Goal: Task Accomplishment & Management: Use online tool/utility

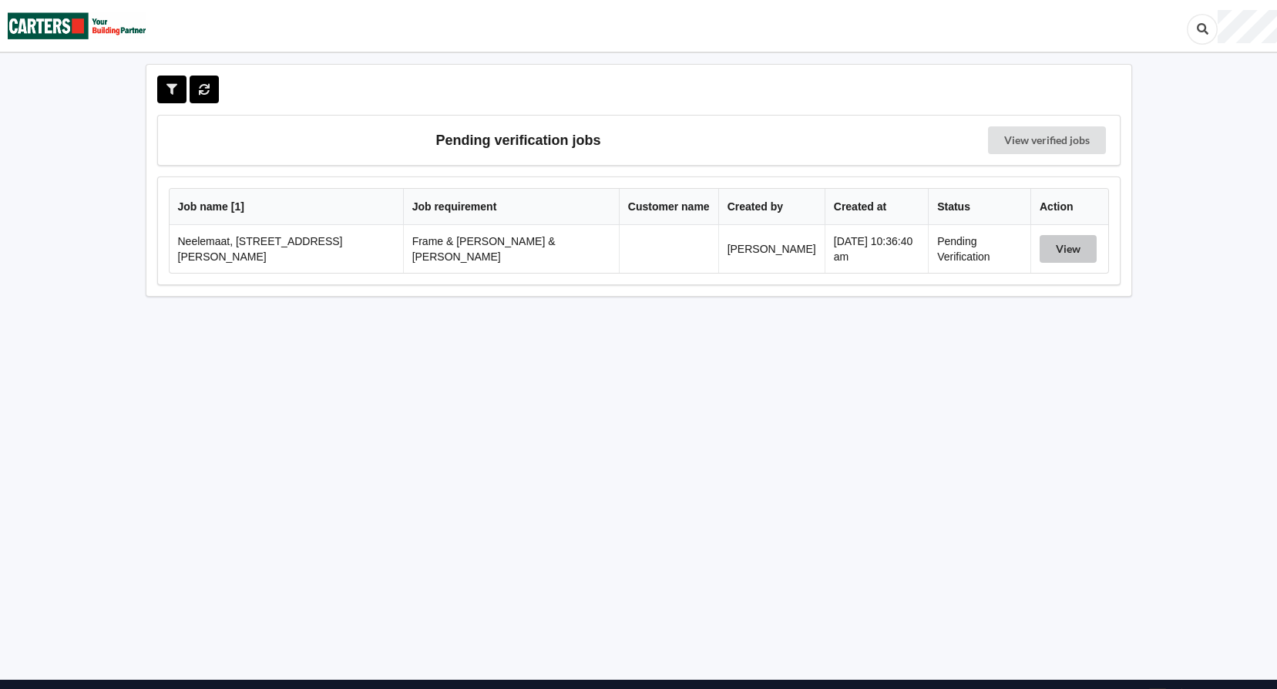
click at [1049, 249] on button "View" at bounding box center [1068, 249] width 57 height 28
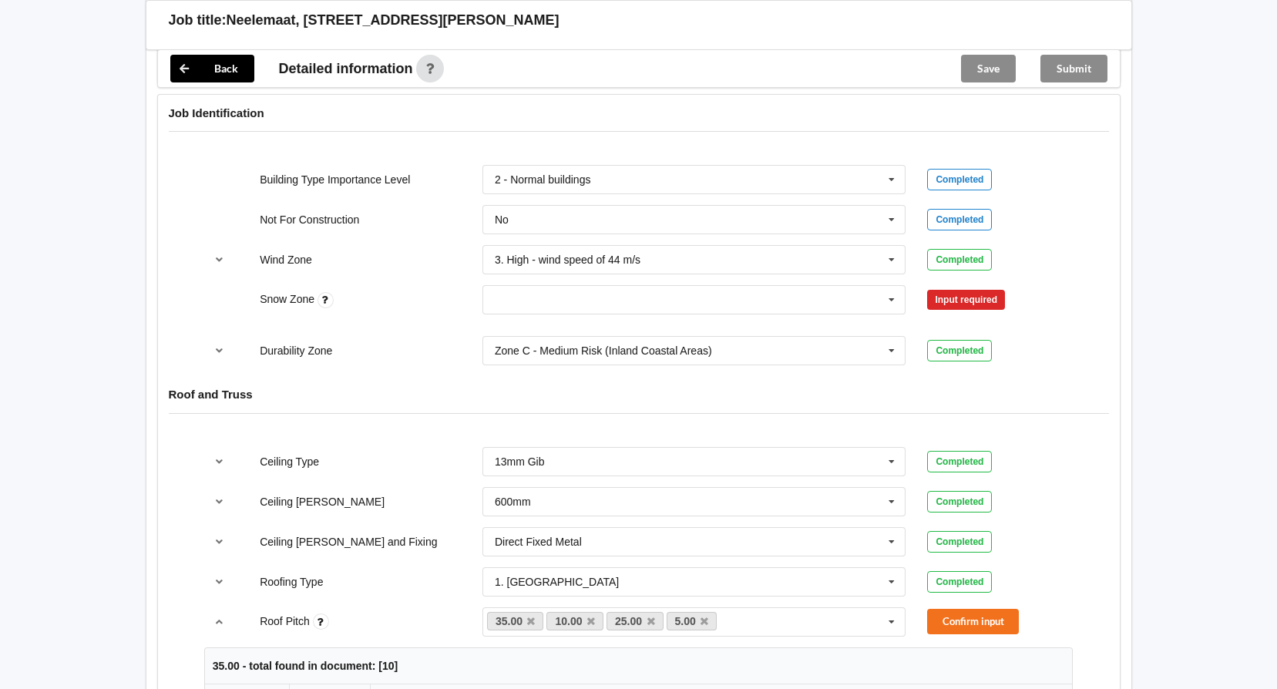
scroll to position [694, 0]
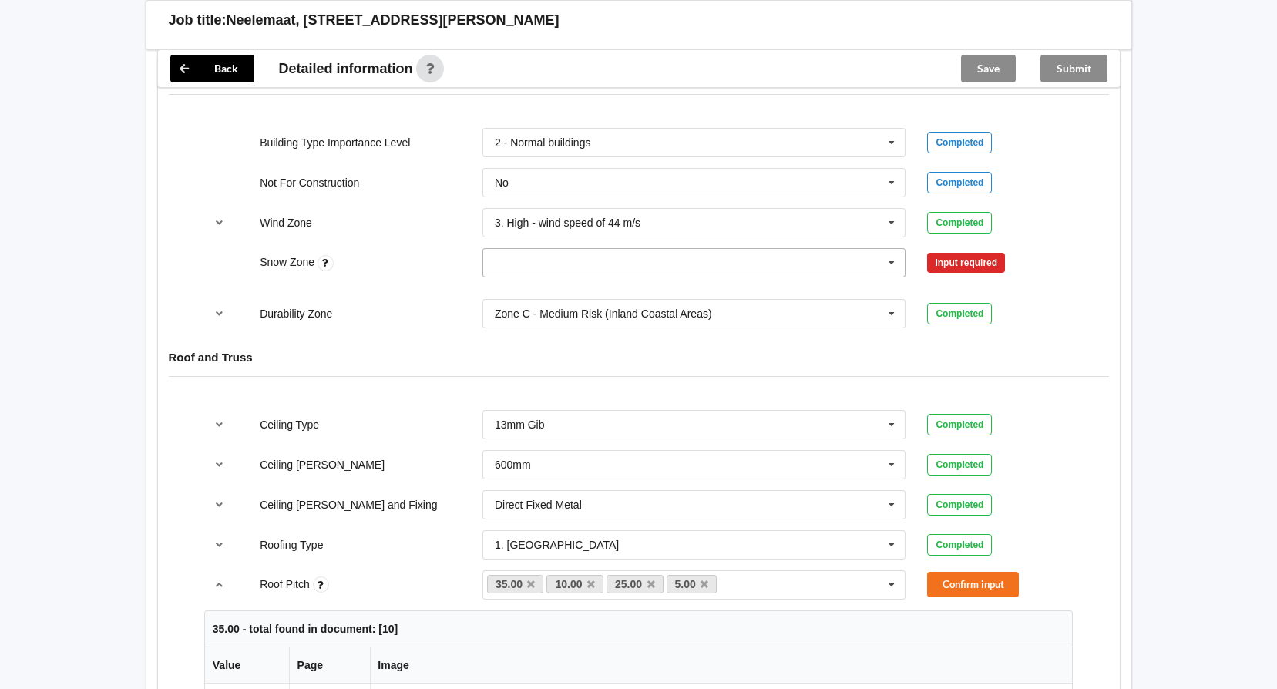
click at [894, 249] on icon at bounding box center [891, 263] width 23 height 29
click at [507, 399] on span "N4" at bounding box center [503, 405] width 14 height 12
click at [998, 251] on button "Confirm input" at bounding box center [973, 263] width 92 height 25
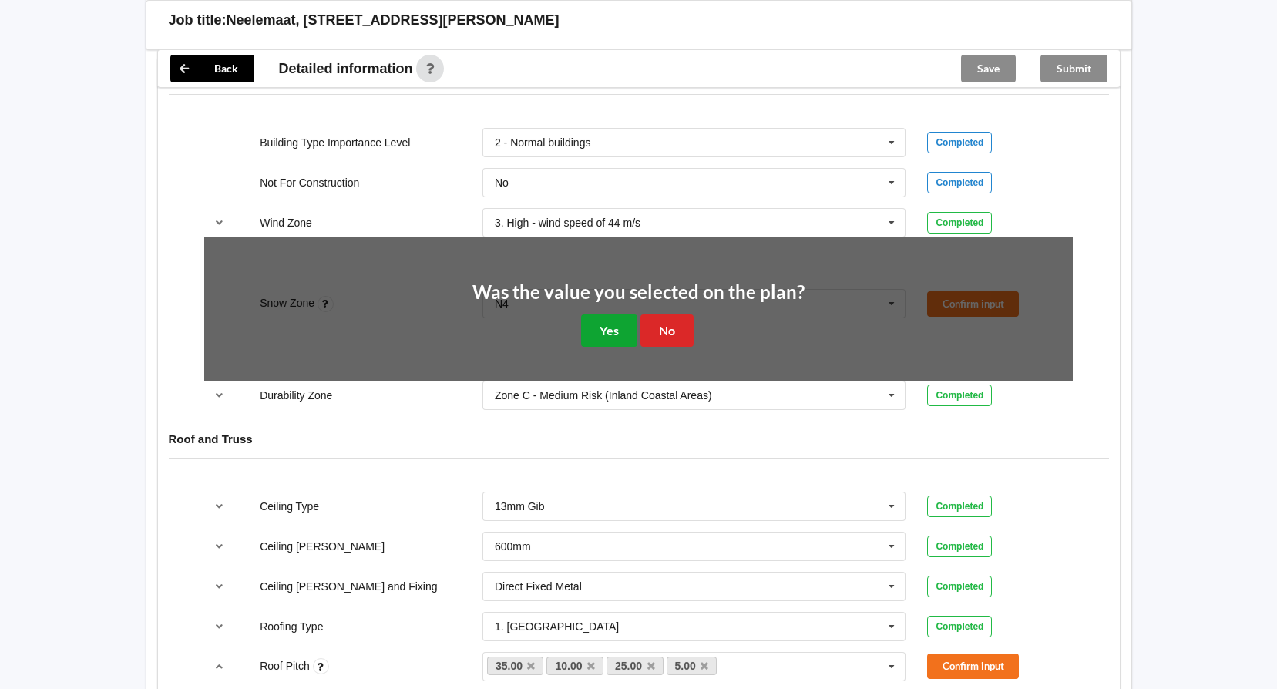
click at [598, 320] on button "Yes" at bounding box center [609, 331] width 56 height 32
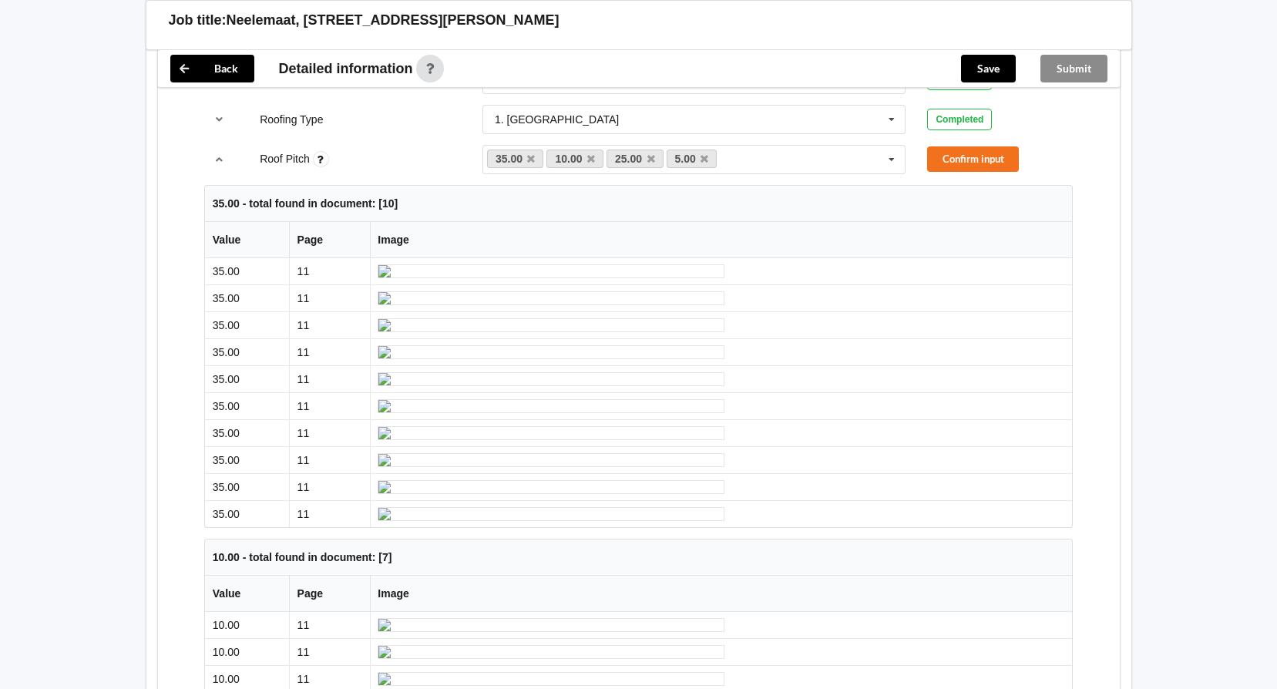
scroll to position [925, 0]
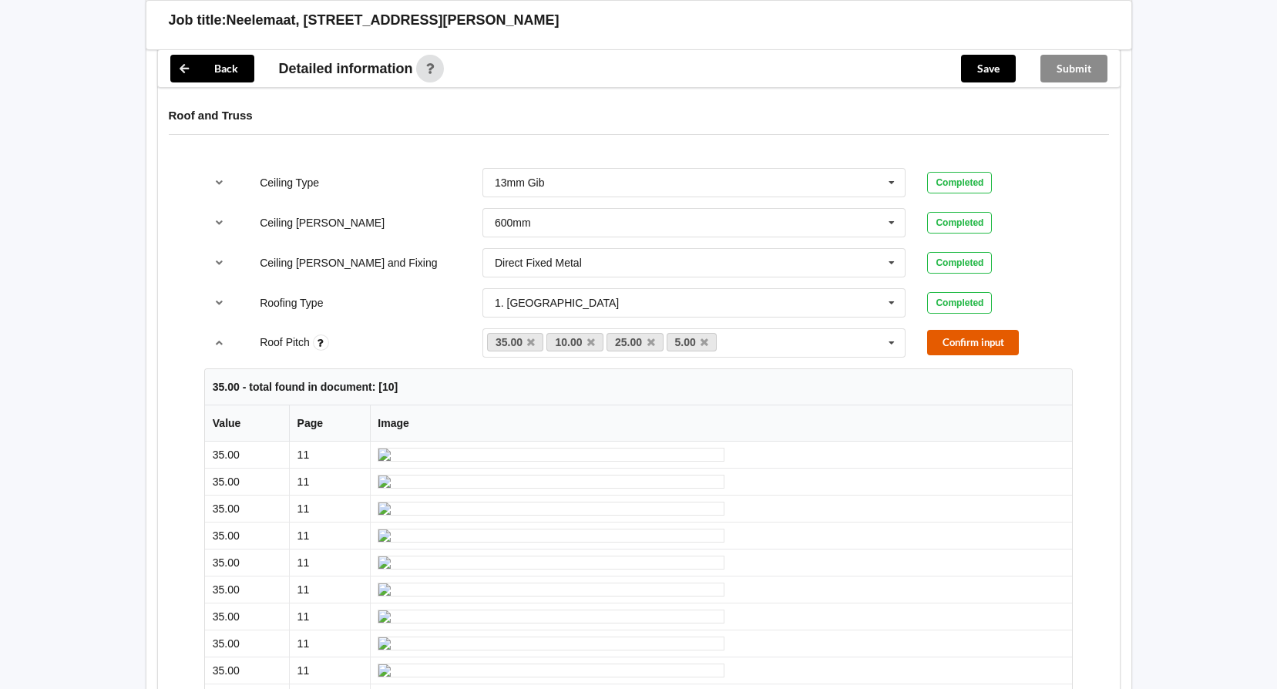
click at [937, 332] on button "Confirm input" at bounding box center [973, 342] width 92 height 25
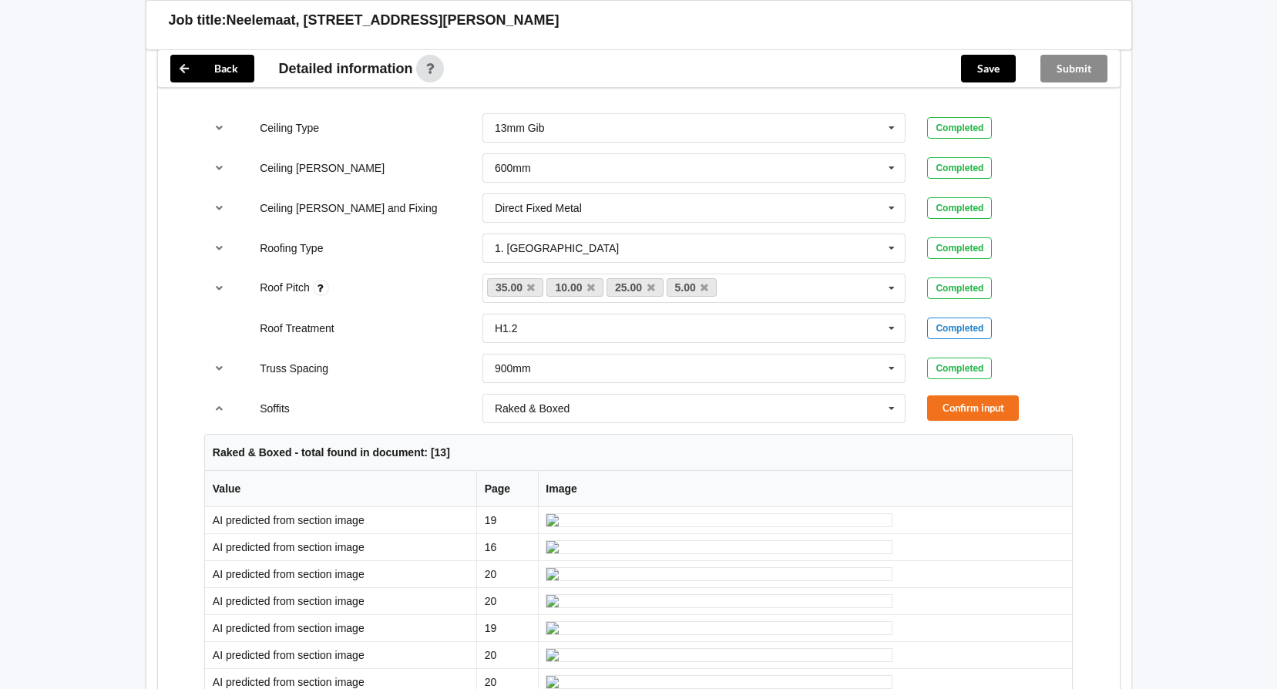
scroll to position [1156, 0]
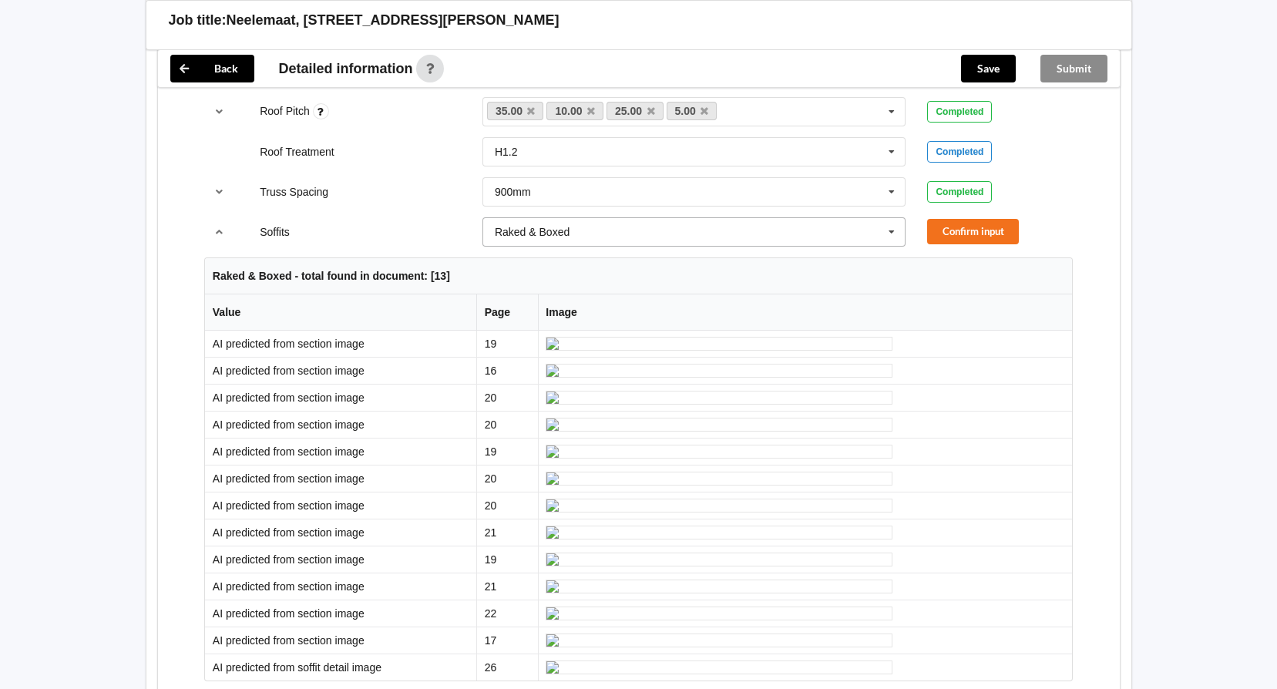
click at [886, 218] on icon at bounding box center [891, 232] width 23 height 29
drag, startPoint x: 530, startPoint y: 251, endPoint x: 559, endPoint y: 251, distance: 28.5
click at [531, 251] on div "Boxed" at bounding box center [694, 260] width 422 height 29
click at [997, 219] on button "Confirm input" at bounding box center [973, 231] width 92 height 25
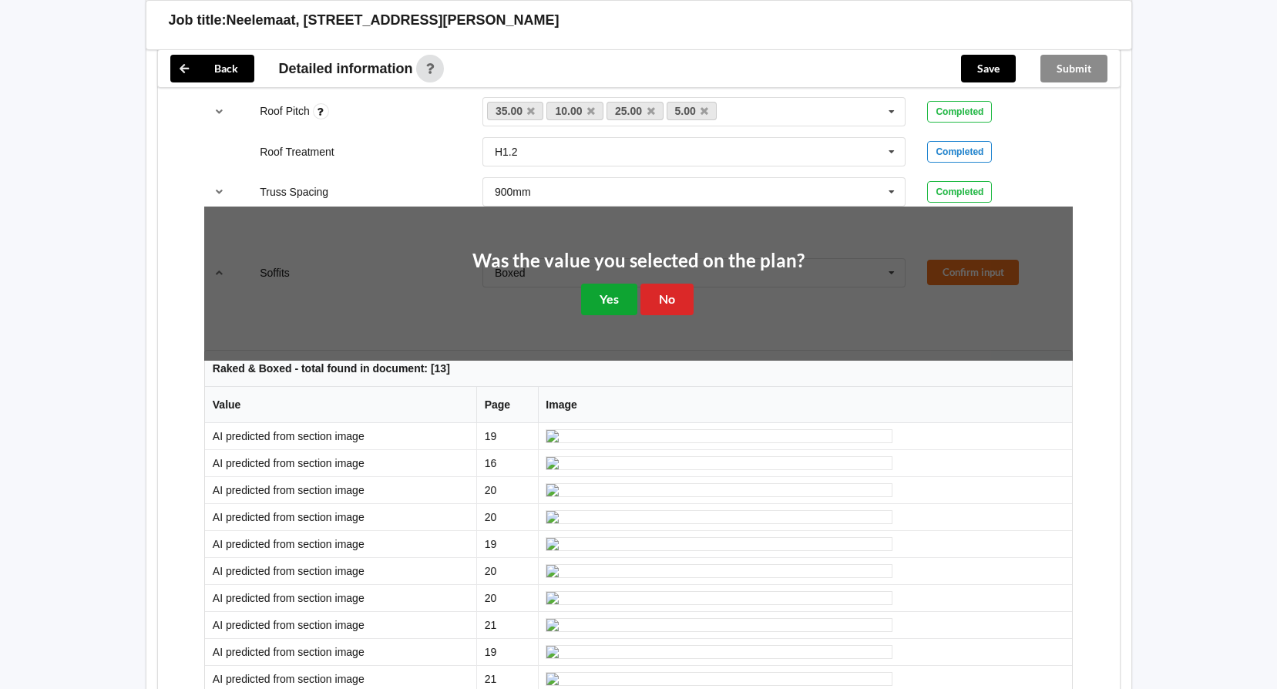
click at [622, 284] on button "Yes" at bounding box center [609, 300] width 56 height 32
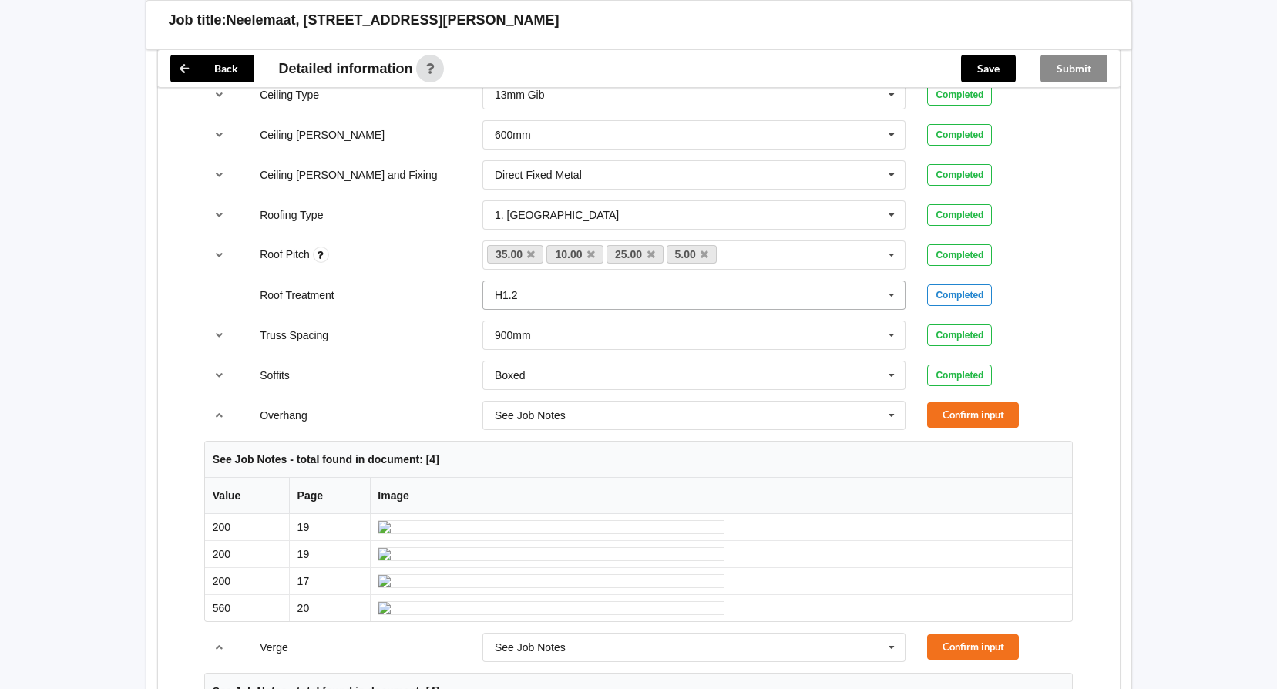
scroll to position [1002, 0]
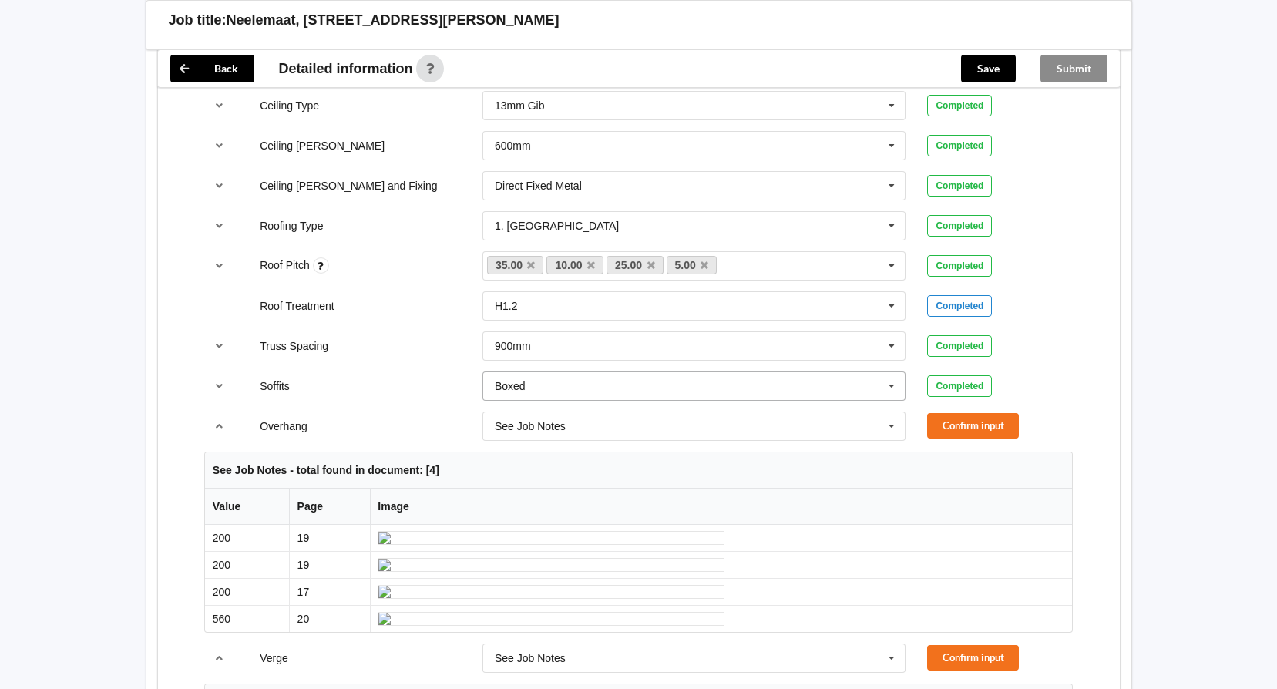
click at [891, 374] on icon at bounding box center [891, 386] width 23 height 29
click at [565, 494] on span "Raked & Boxed" at bounding box center [533, 500] width 75 height 12
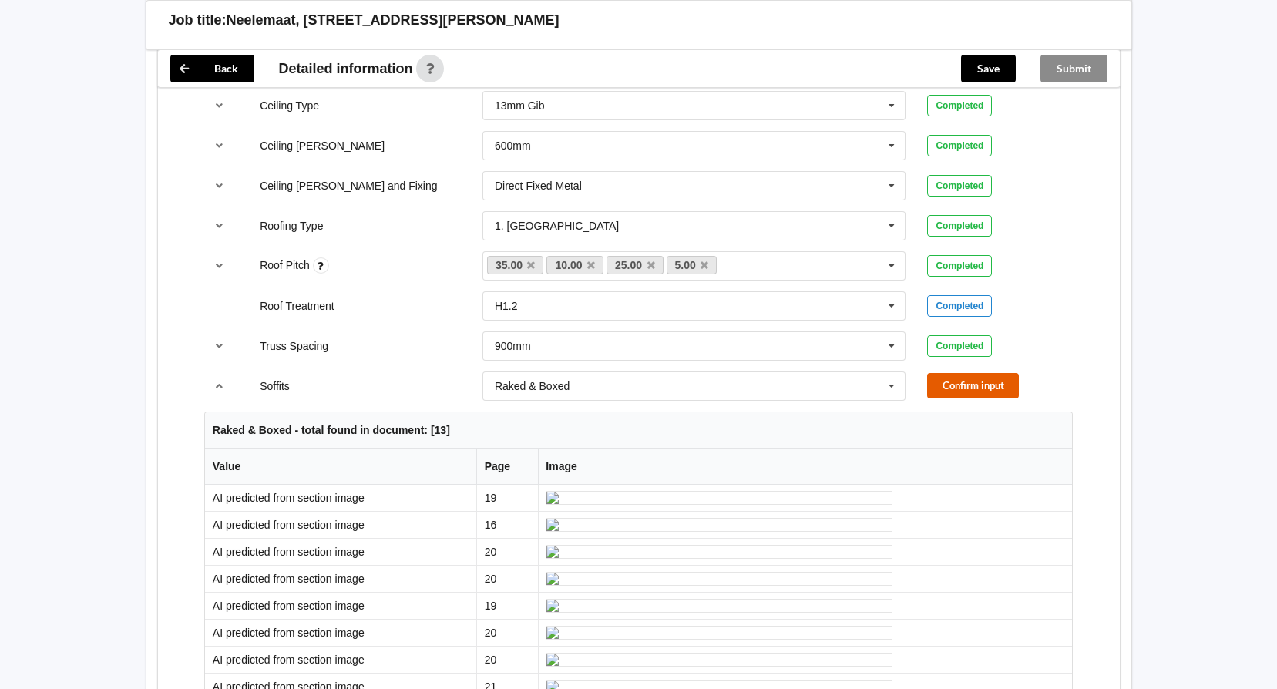
click at [958, 373] on button "Confirm input" at bounding box center [973, 385] width 92 height 25
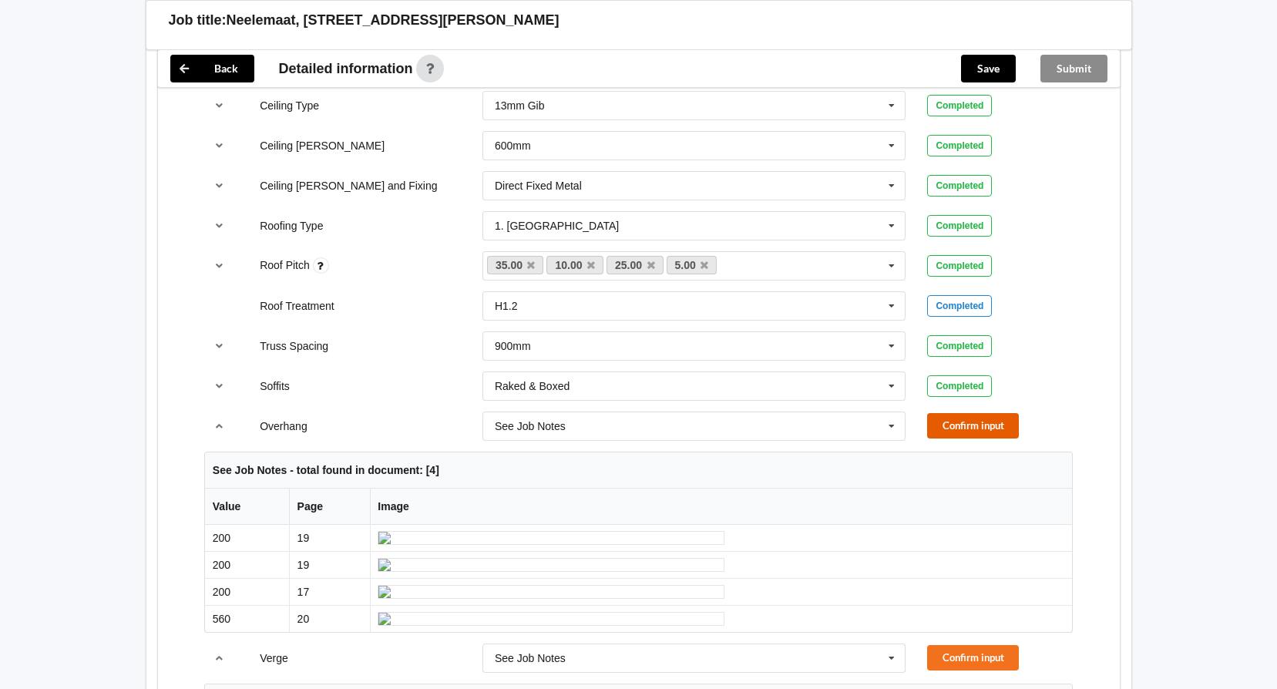
click at [961, 413] on button "Confirm input" at bounding box center [973, 425] width 92 height 25
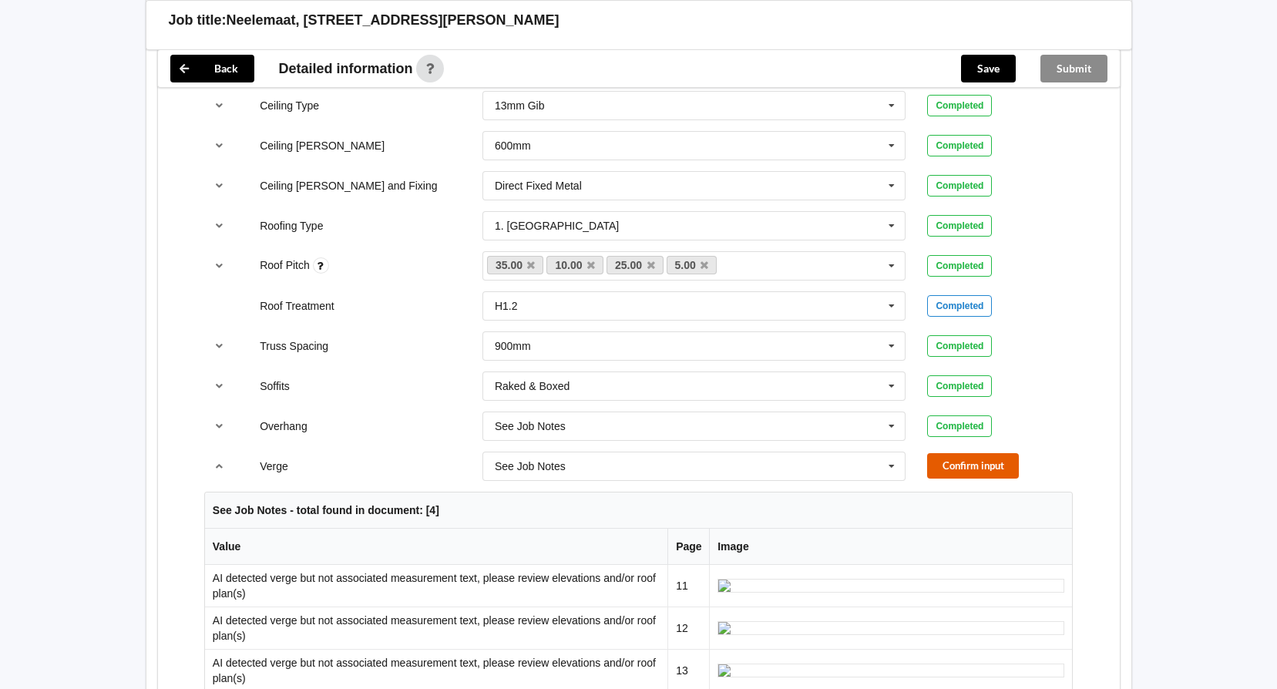
click at [942, 453] on button "Confirm input" at bounding box center [973, 465] width 92 height 25
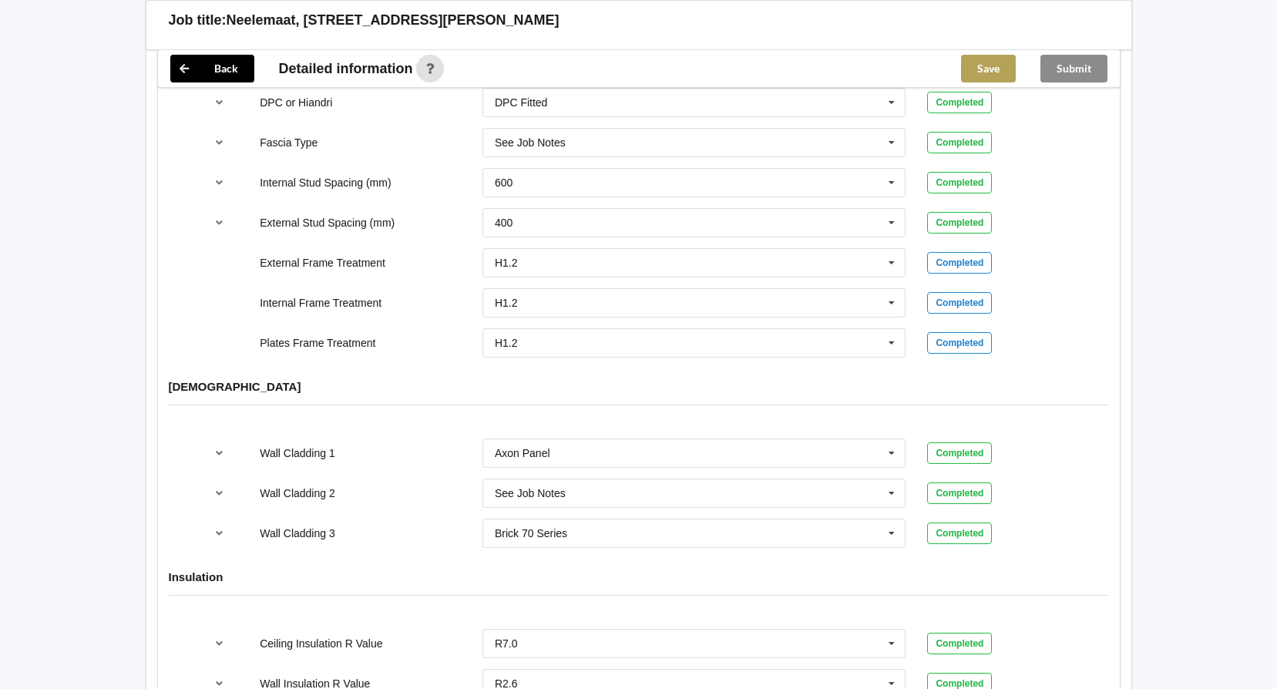
click at [978, 65] on button "Save" at bounding box center [988, 69] width 55 height 28
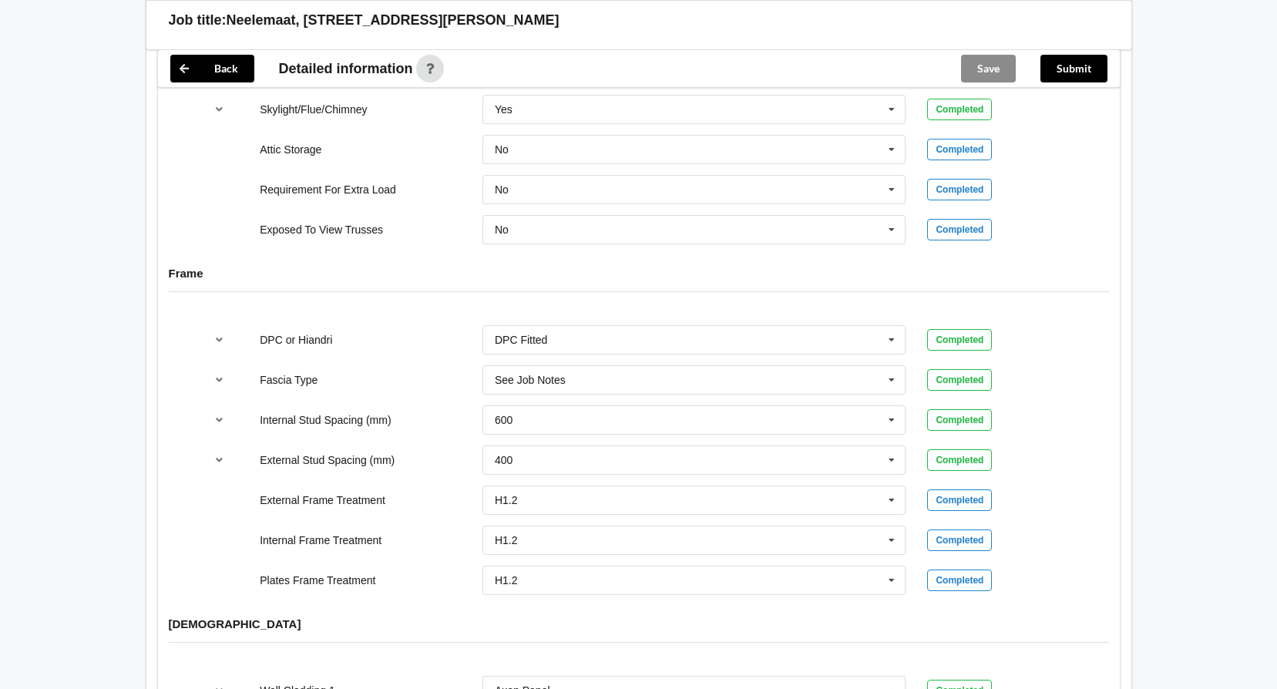
scroll to position [1297, 0]
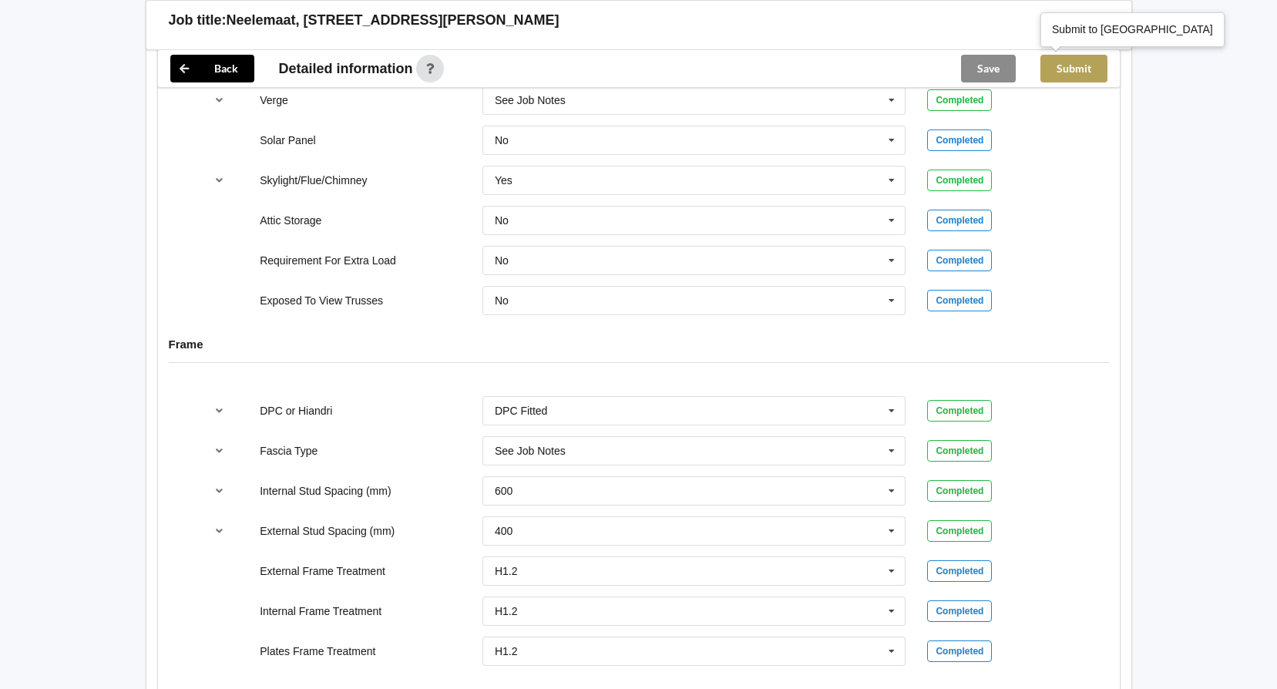
click at [1073, 66] on button "Submit" at bounding box center [1074, 69] width 67 height 28
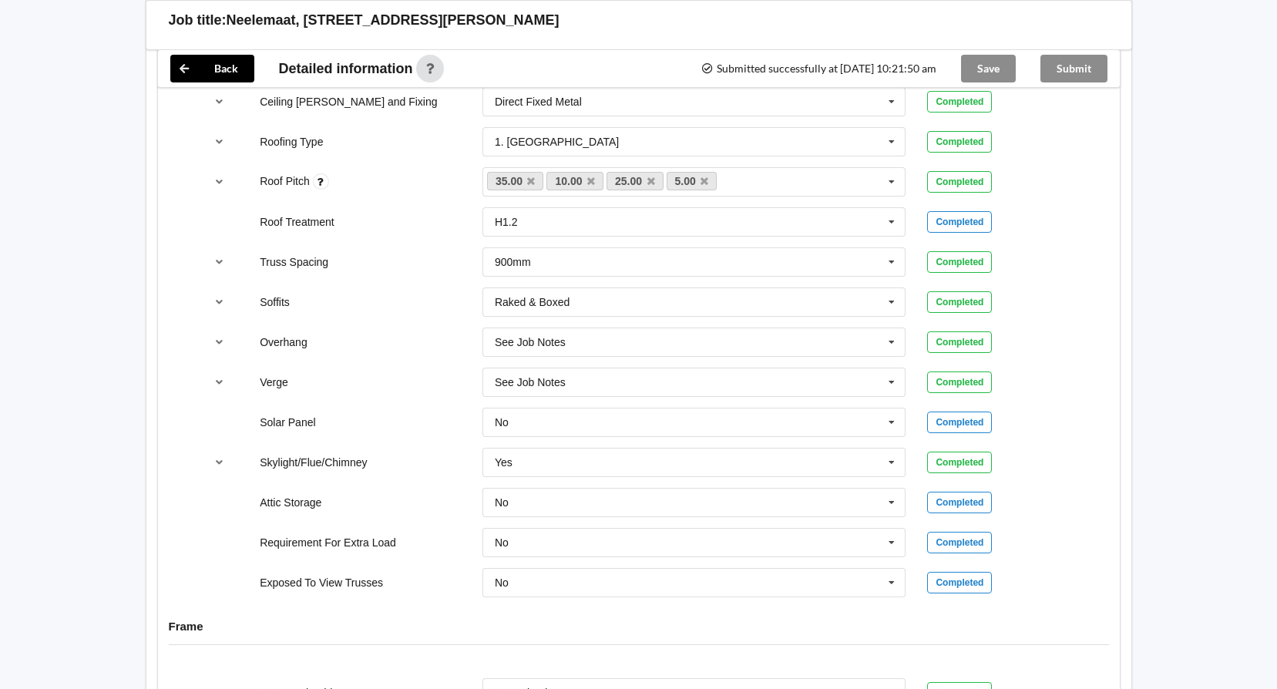
scroll to position [989, 0]
